Goal: Book appointment/travel/reservation

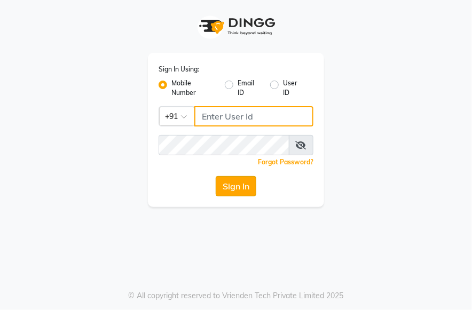
type input "987654321"
click at [234, 185] on button "Sign In" at bounding box center [236, 186] width 41 height 20
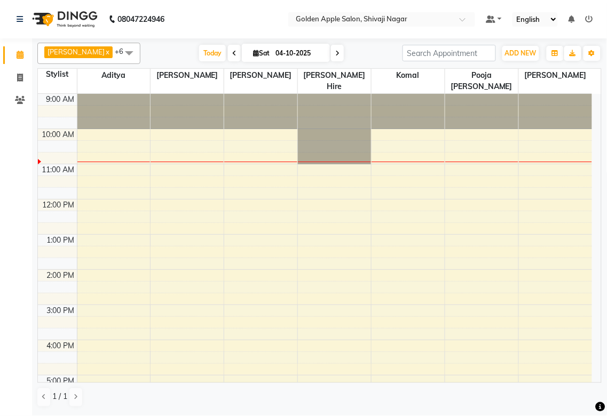
click at [471, 162] on div at bounding box center [555, 162] width 73 height 1
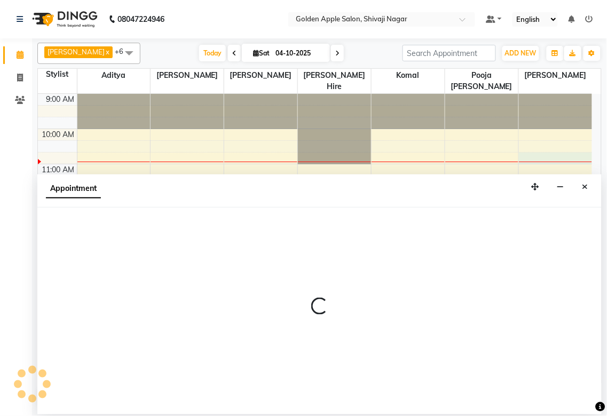
select select "87745"
select select "645"
select select "tentative"
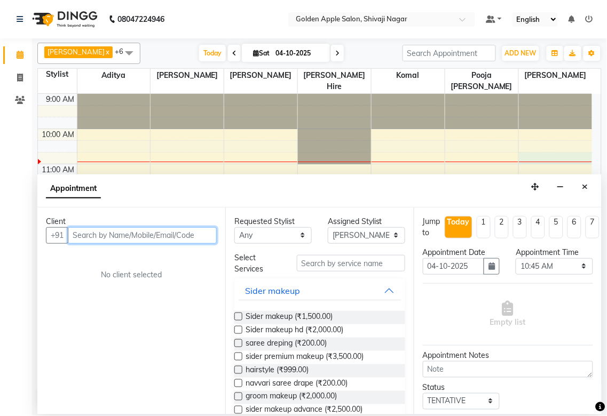
click at [91, 238] on input "text" at bounding box center [142, 235] width 149 height 17
type input "8010068534"
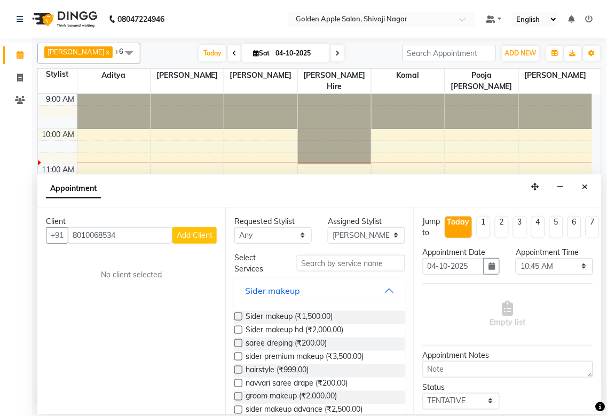
click at [187, 236] on span "Add Client" at bounding box center [195, 236] width 36 height 10
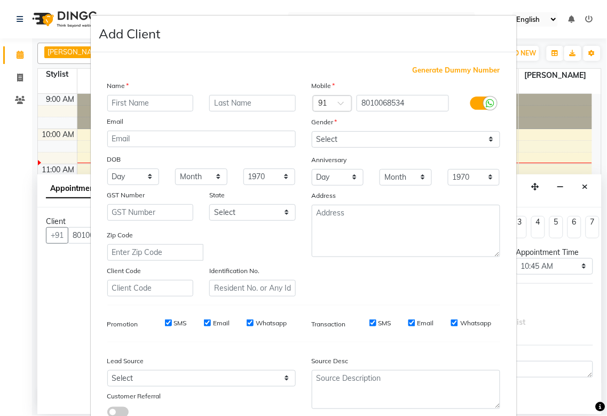
click at [169, 100] on input "text" at bounding box center [150, 103] width 86 height 17
type input "Yash"
click at [221, 99] on input "text" at bounding box center [252, 103] width 86 height 17
type input "[PERSON_NAME]"
click at [327, 137] on select "Select [DEMOGRAPHIC_DATA] [DEMOGRAPHIC_DATA] Other Prefer Not To Say" at bounding box center [406, 139] width 188 height 17
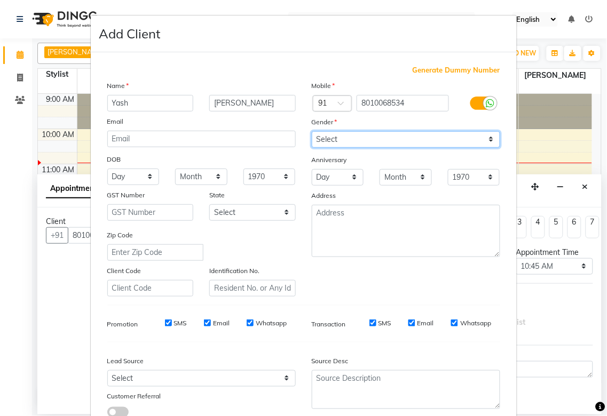
select select "[DEMOGRAPHIC_DATA]"
click at [312, 131] on select "Select [DEMOGRAPHIC_DATA] [DEMOGRAPHIC_DATA] Other Prefer Not To Say" at bounding box center [406, 139] width 188 height 17
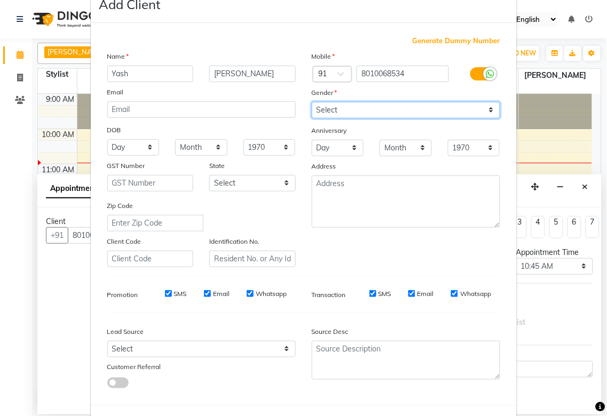
scroll to position [77, 0]
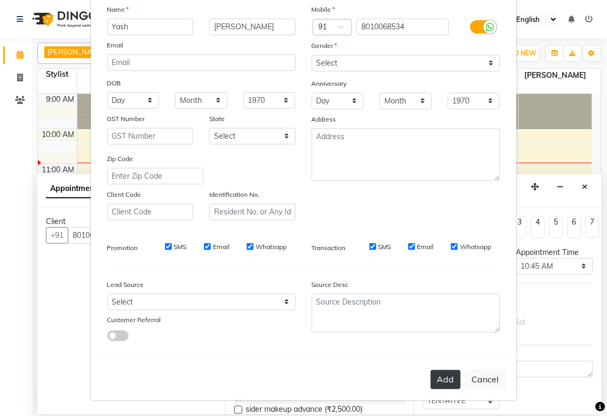
click at [431, 309] on button "Add" at bounding box center [446, 379] width 30 height 19
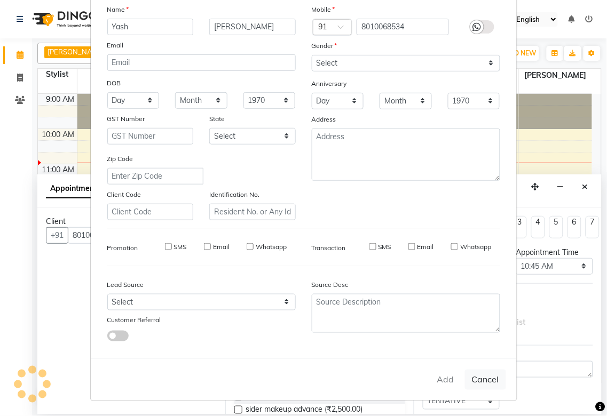
type input "80******34"
select select
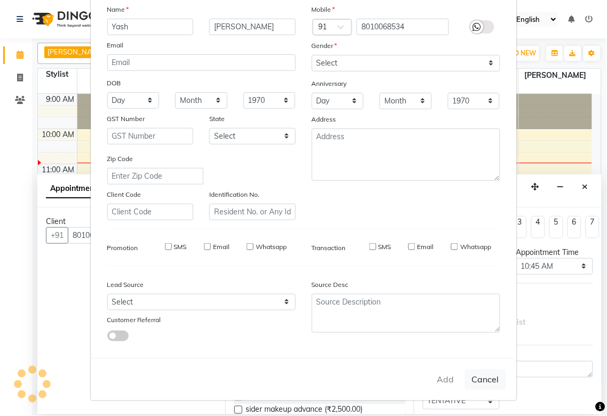
select select
checkbox input "false"
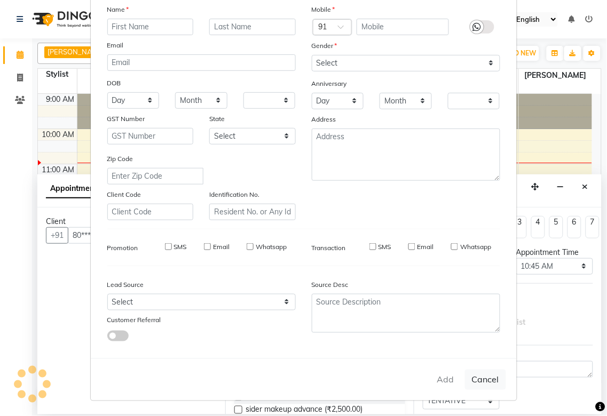
checkbox input "false"
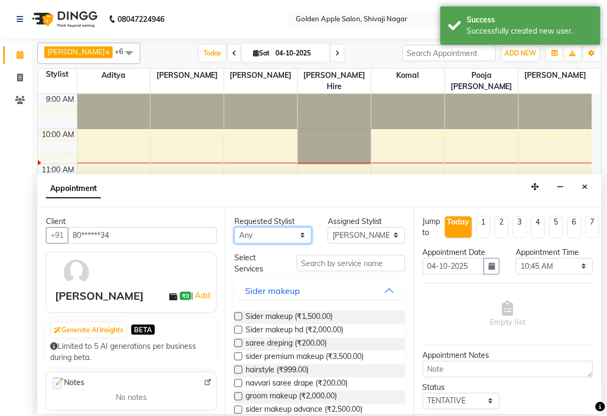
click at [284, 237] on select "Any [PERSON_NAME] ashwini [PERSON_NAME] Hire [PERSON_NAME] operator pooja [PERS…" at bounding box center [272, 235] width 77 height 17
select select "87745"
click at [234, 227] on select "Any [PERSON_NAME] ashwini [PERSON_NAME] Hire [PERSON_NAME] operator pooja [PERS…" at bounding box center [272, 235] width 77 height 17
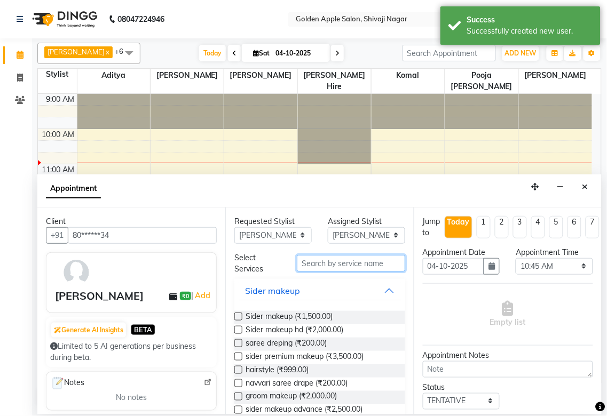
click at [355, 270] on input "text" at bounding box center [351, 263] width 108 height 17
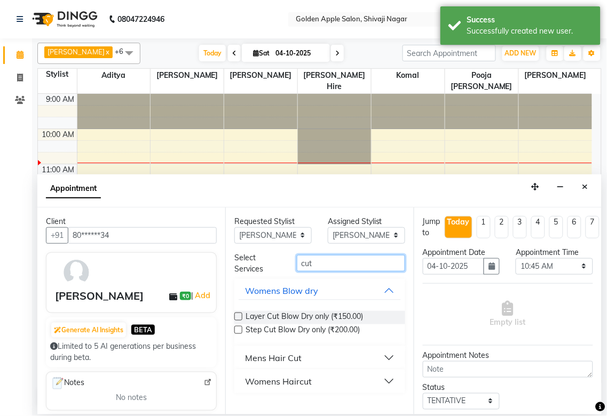
type input "cut"
click at [287, 309] on div "Mens Hair Cut" at bounding box center [273, 358] width 57 height 13
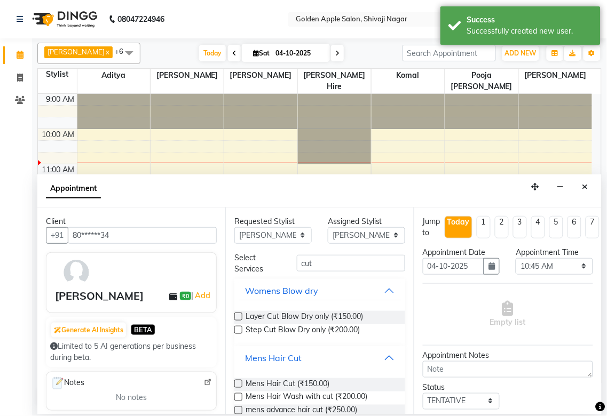
scroll to position [59, 0]
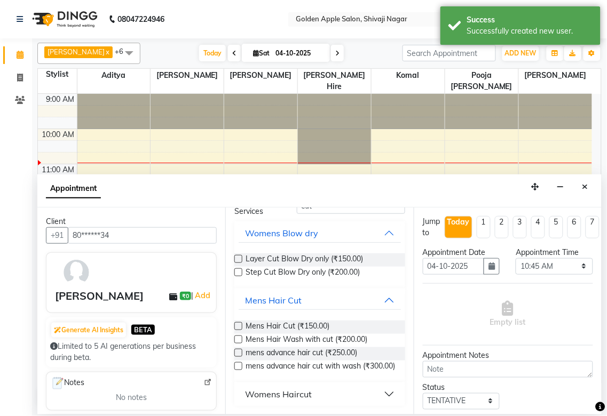
click at [237, 309] on label at bounding box center [238, 326] width 8 height 8
click at [237, 309] on input "checkbox" at bounding box center [237, 327] width 7 height 7
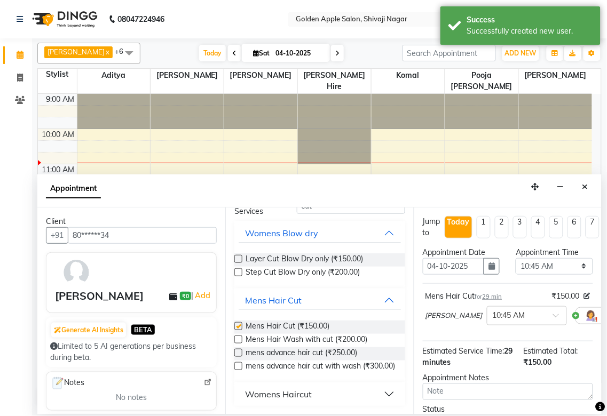
checkbox input "false"
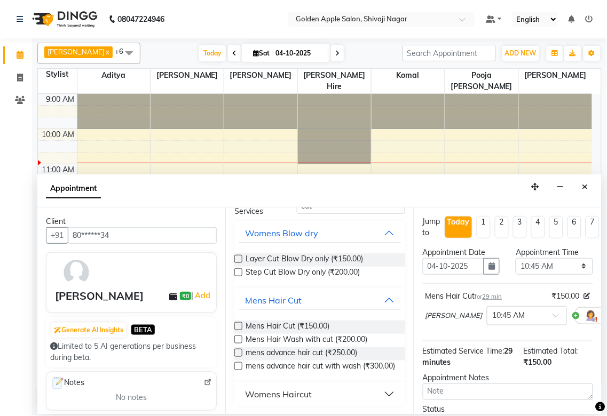
scroll to position [105, 0]
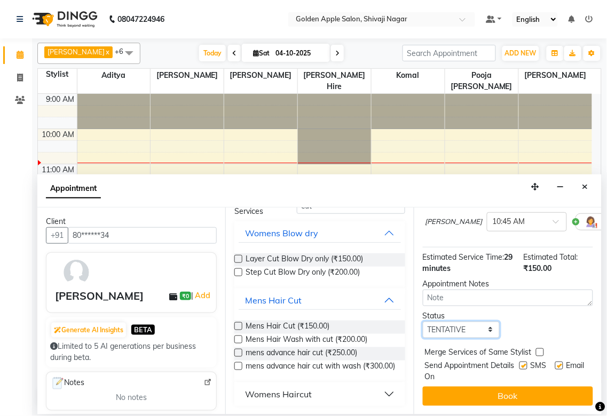
click at [463, 309] on select "Select TENTATIVE CONFIRM CHECK-IN UPCOMING" at bounding box center [461, 330] width 77 height 17
select select "confirm booking"
click at [423, 309] on select "Select TENTATIVE CONFIRM CHECK-IN UPCOMING" at bounding box center [461, 330] width 77 height 17
click at [471, 309] on label at bounding box center [523, 366] width 8 height 8
click at [471, 309] on input "checkbox" at bounding box center [522, 366] width 7 height 7
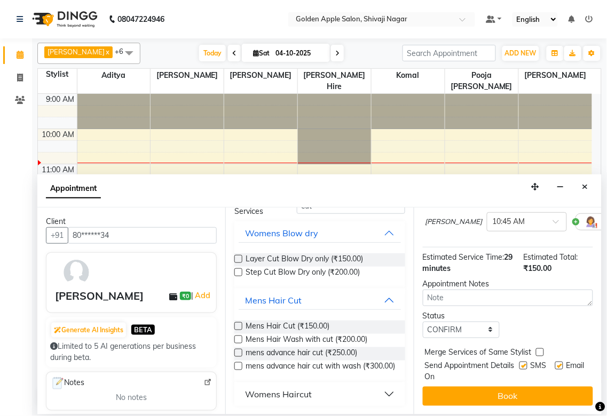
checkbox input "false"
click at [471, 309] on label at bounding box center [559, 366] width 8 height 8
click at [471, 309] on input "checkbox" at bounding box center [558, 366] width 7 height 7
checkbox input "false"
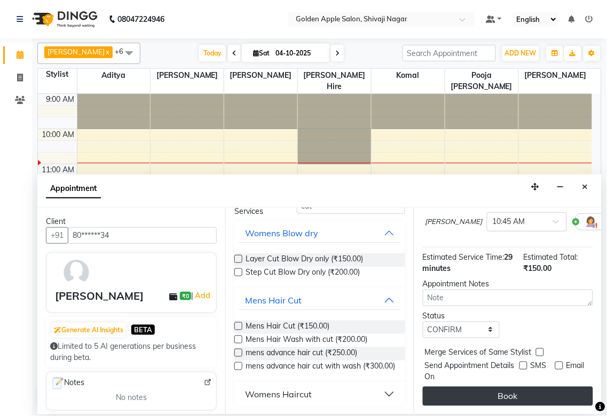
click at [471, 309] on button "Book" at bounding box center [508, 396] width 170 height 19
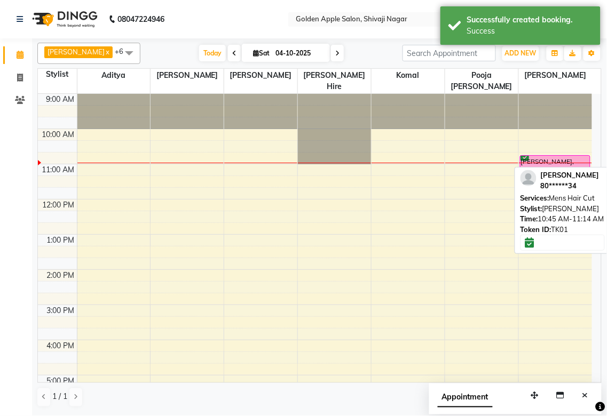
click at [471, 168] on div "[PERSON_NAME], TK01, 10:45 AM-11:14 AM, Mens Hair Cut" at bounding box center [554, 164] width 69 height 16
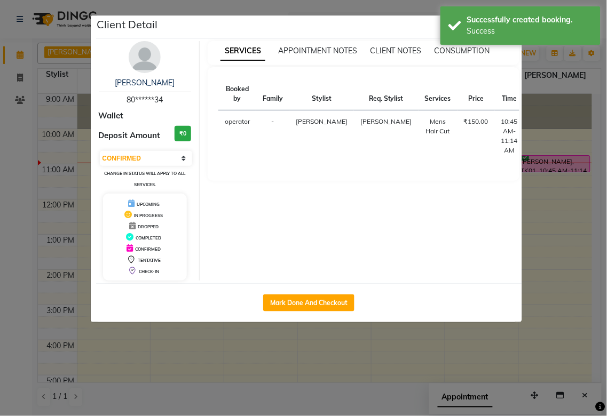
click at [471, 120] on button "START" at bounding box center [576, 124] width 22 height 13
select select "1"
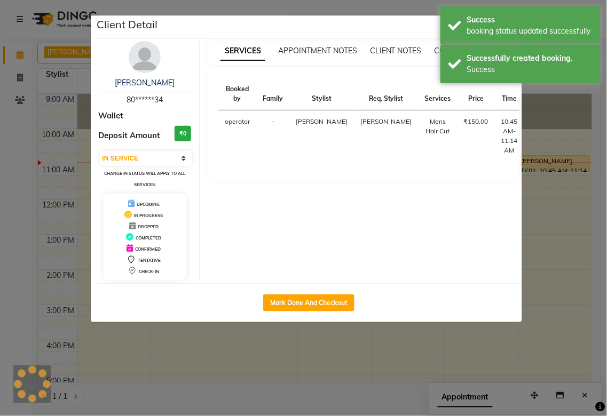
click at [471, 241] on ngb-modal-window "Client Detail [PERSON_NAME] 80******34 Wallet Deposit Amount ₹0 Select IN SERVI…" at bounding box center [303, 208] width 607 height 416
